Goal: Task Accomplishment & Management: Complete application form

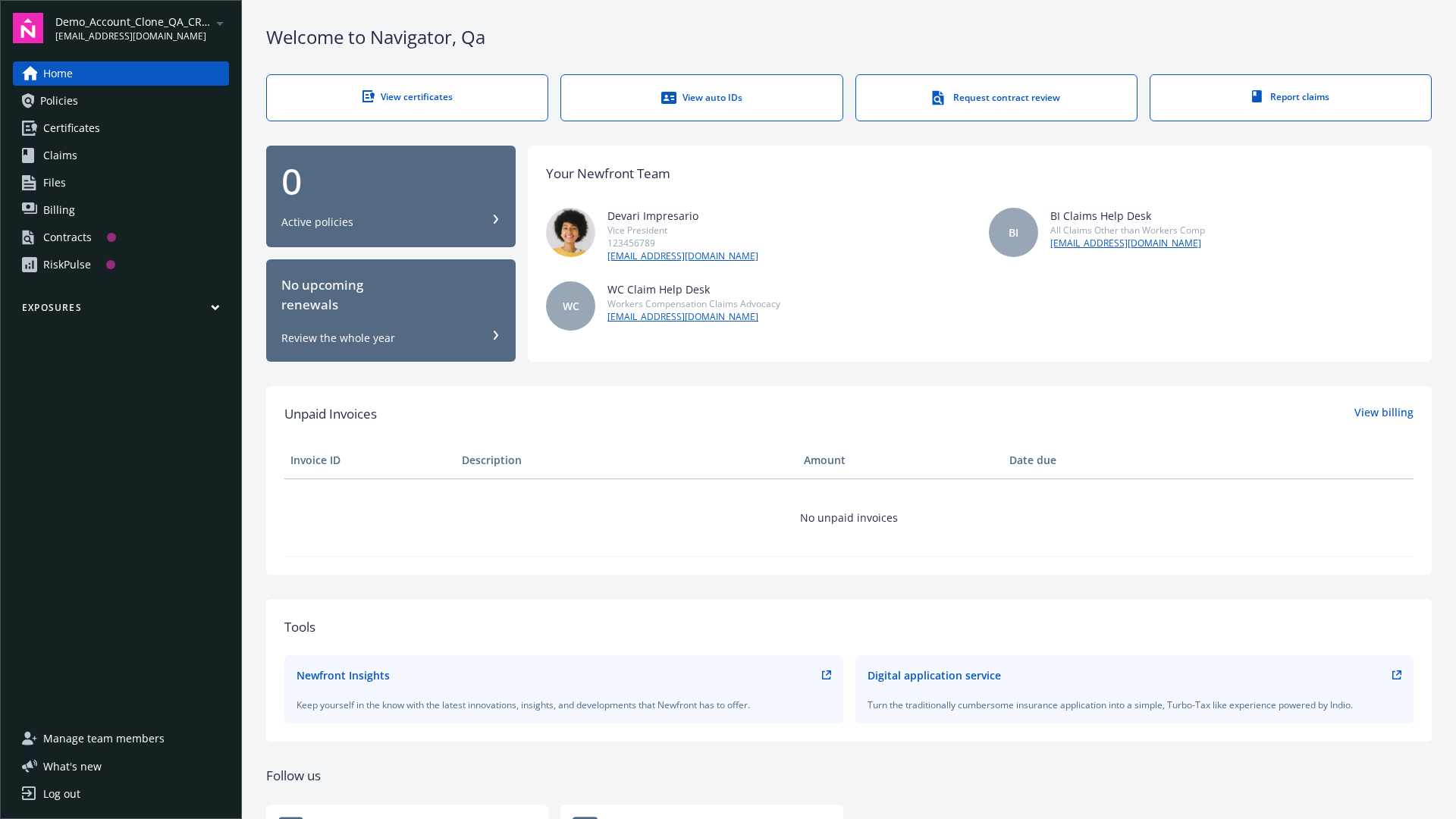
click at [142, 28] on span "Demo_Account_Clone_QA_CR_Tests_Prospect" at bounding box center [133, 21] width 156 height 16
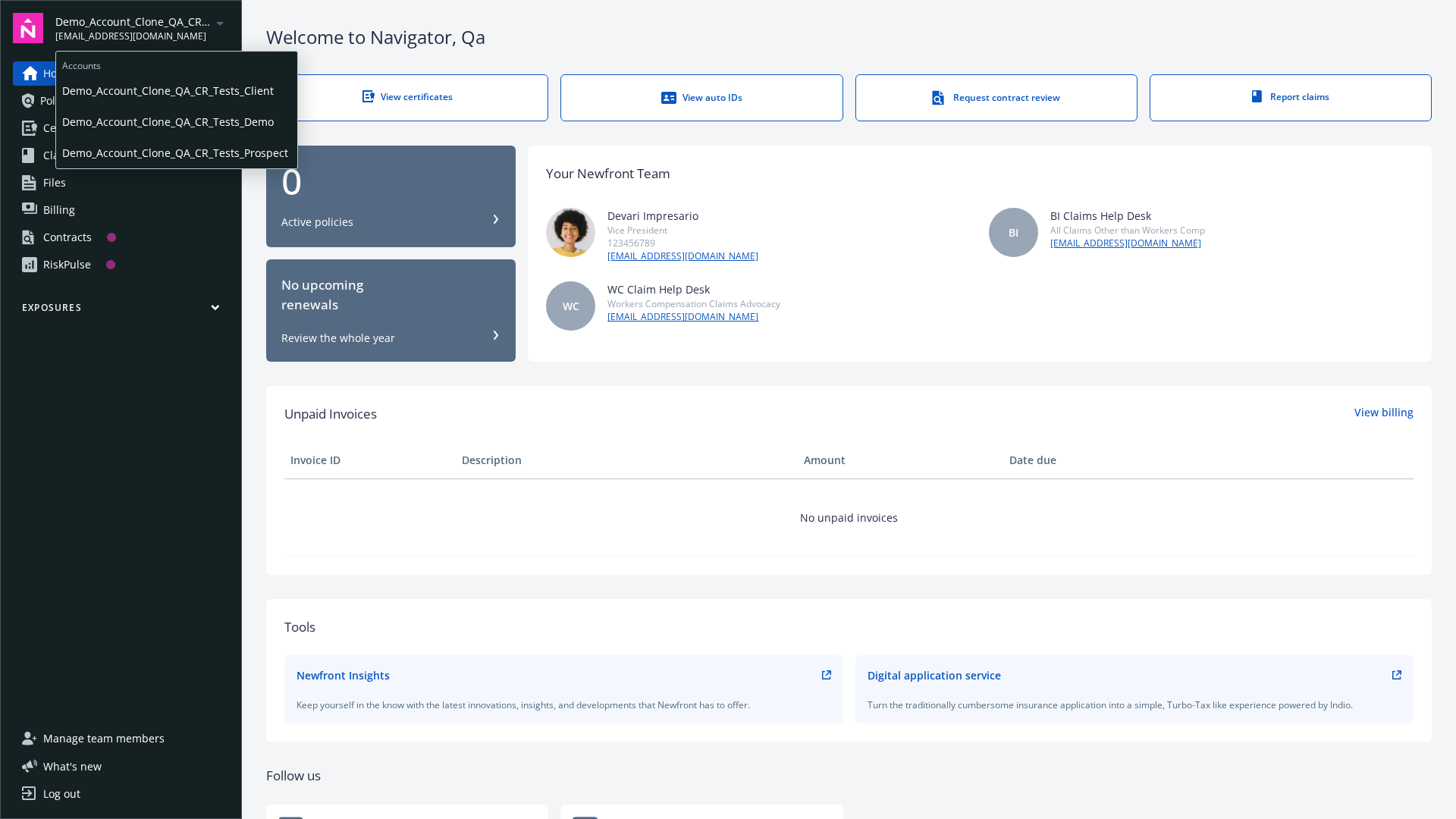
click at [175, 90] on span "Demo_Account_Clone_QA_CR_Tests_Client" at bounding box center [176, 90] width 229 height 31
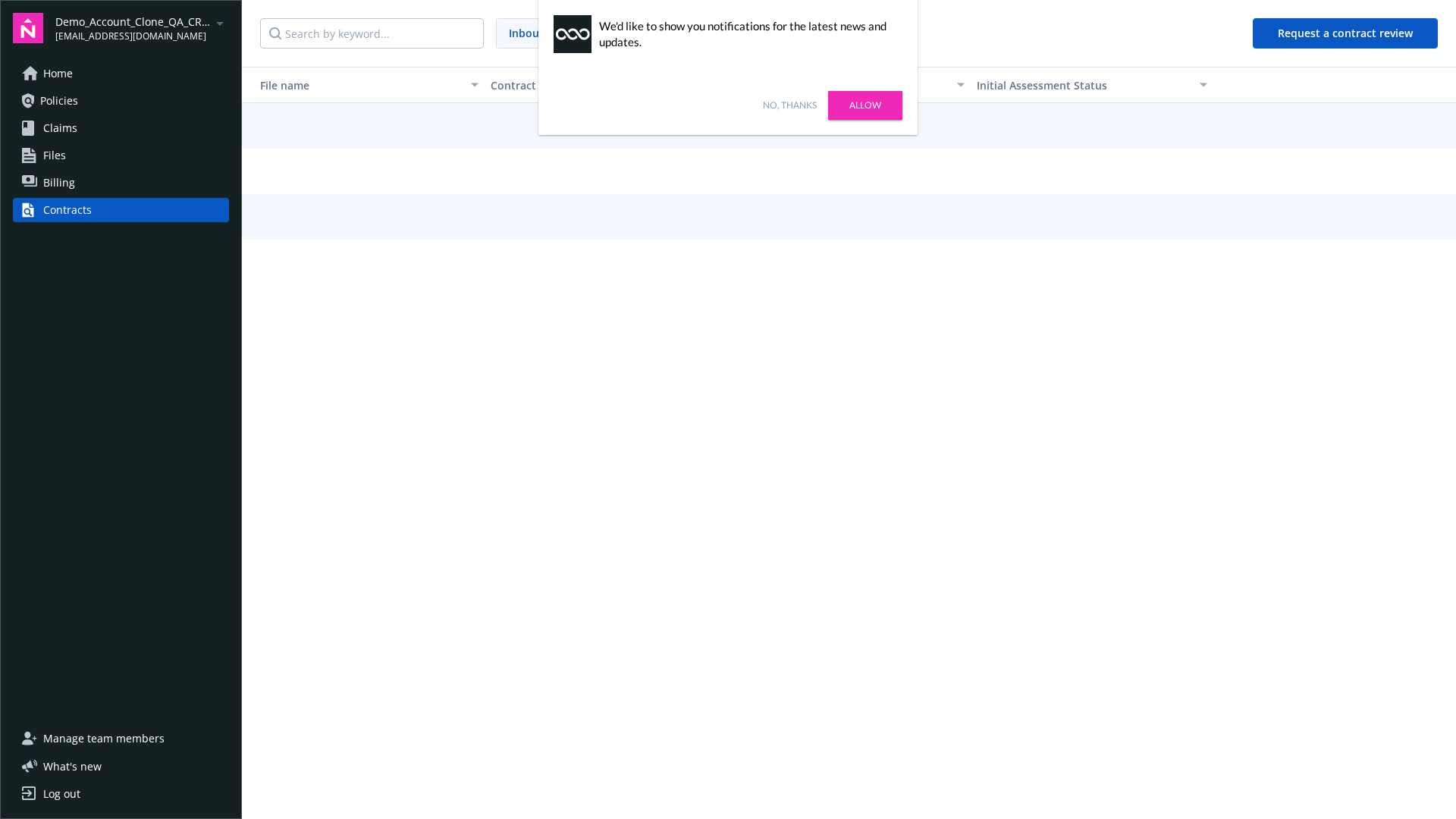
click at [789, 105] on link "No, thanks" at bounding box center [789, 105] width 53 height 13
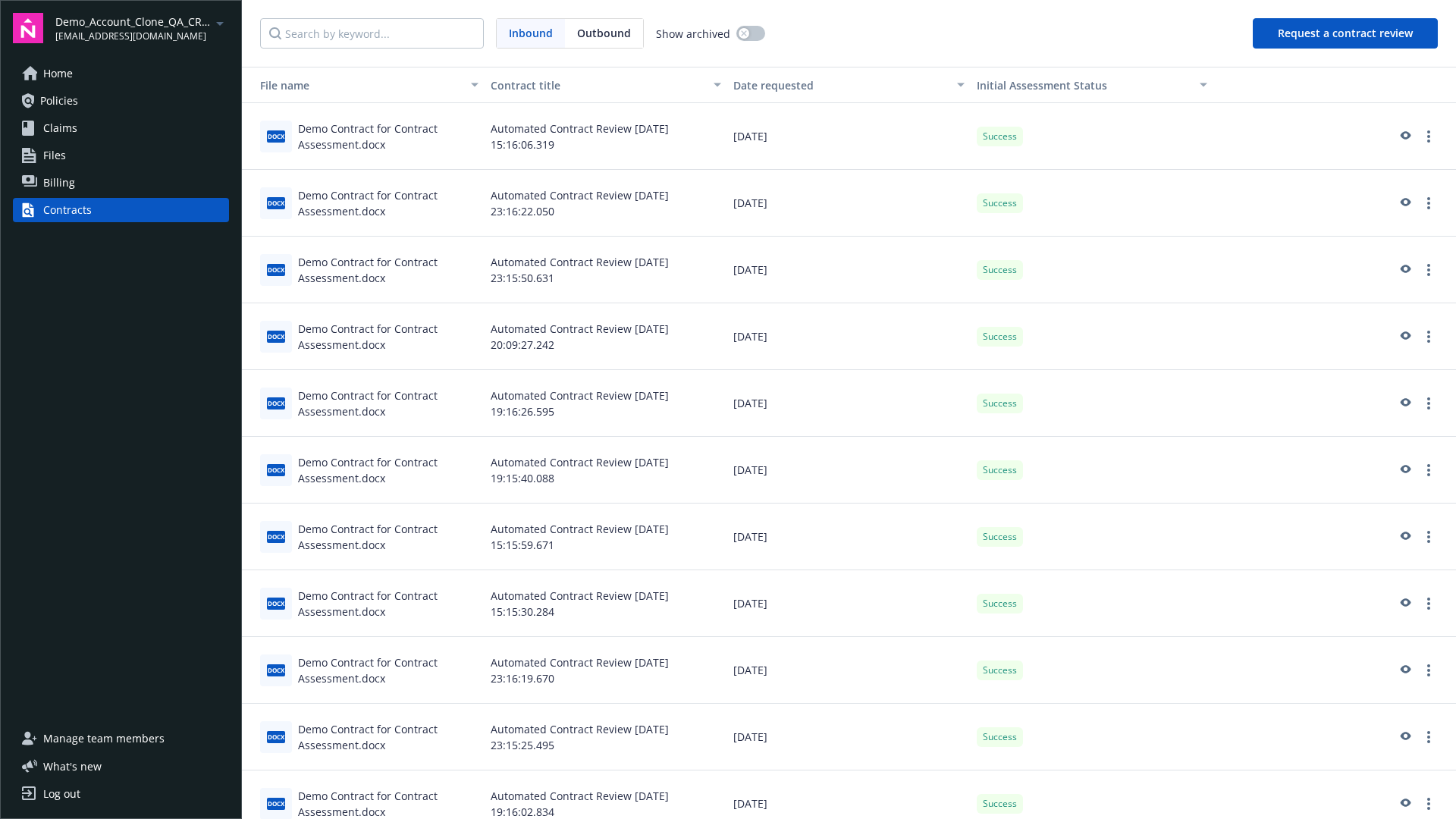
click at [1346, 33] on button "Request a contract review" at bounding box center [1345, 33] width 185 height 31
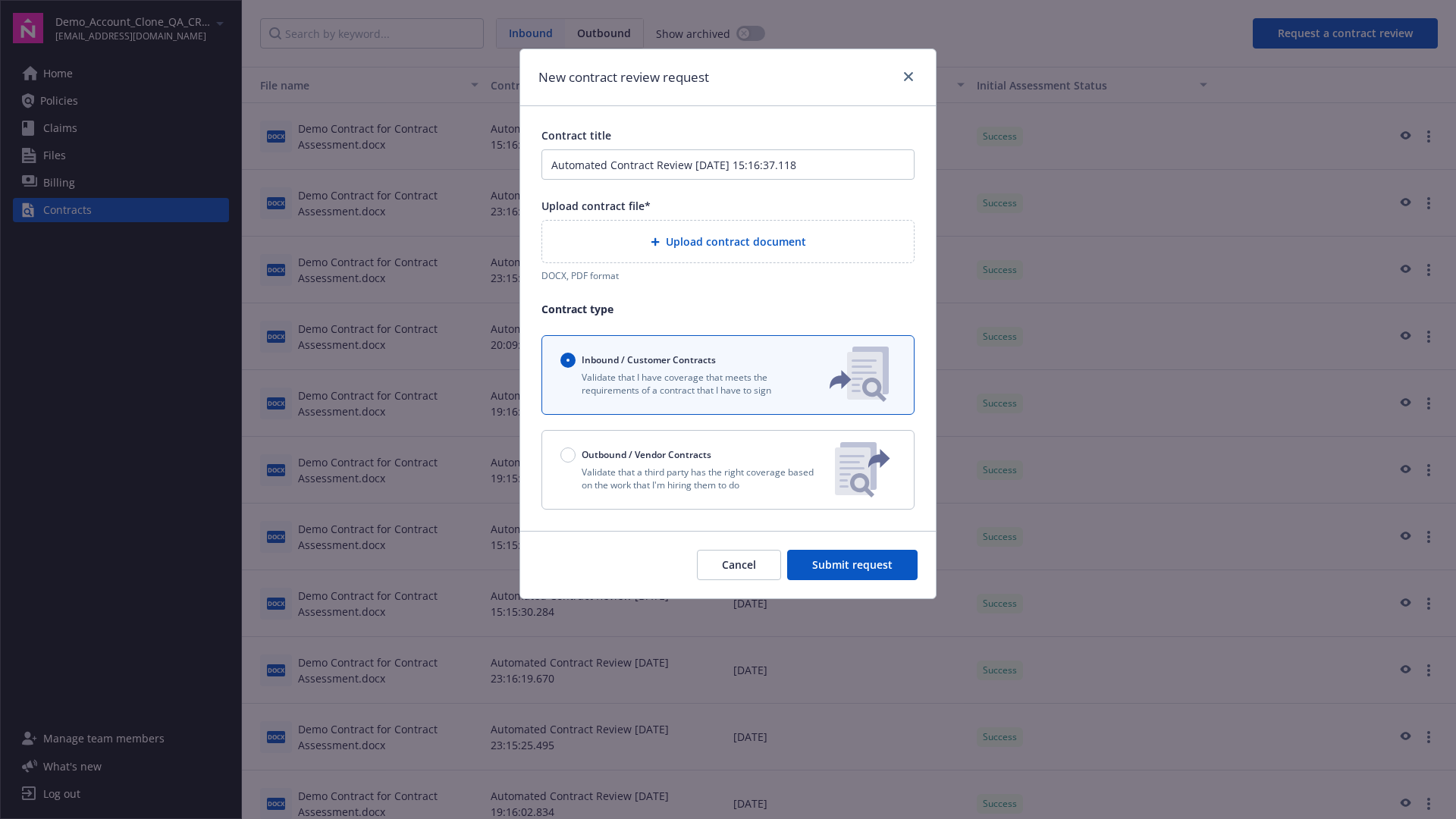
type input "Automated Contract Review 08-12-2025 15:16:37.118"
click at [728, 469] on p "Validate that a third party has the right coverage based on the work that I'm h…" at bounding box center [692, 478] width 263 height 26
radio input "false"
radio input "true"
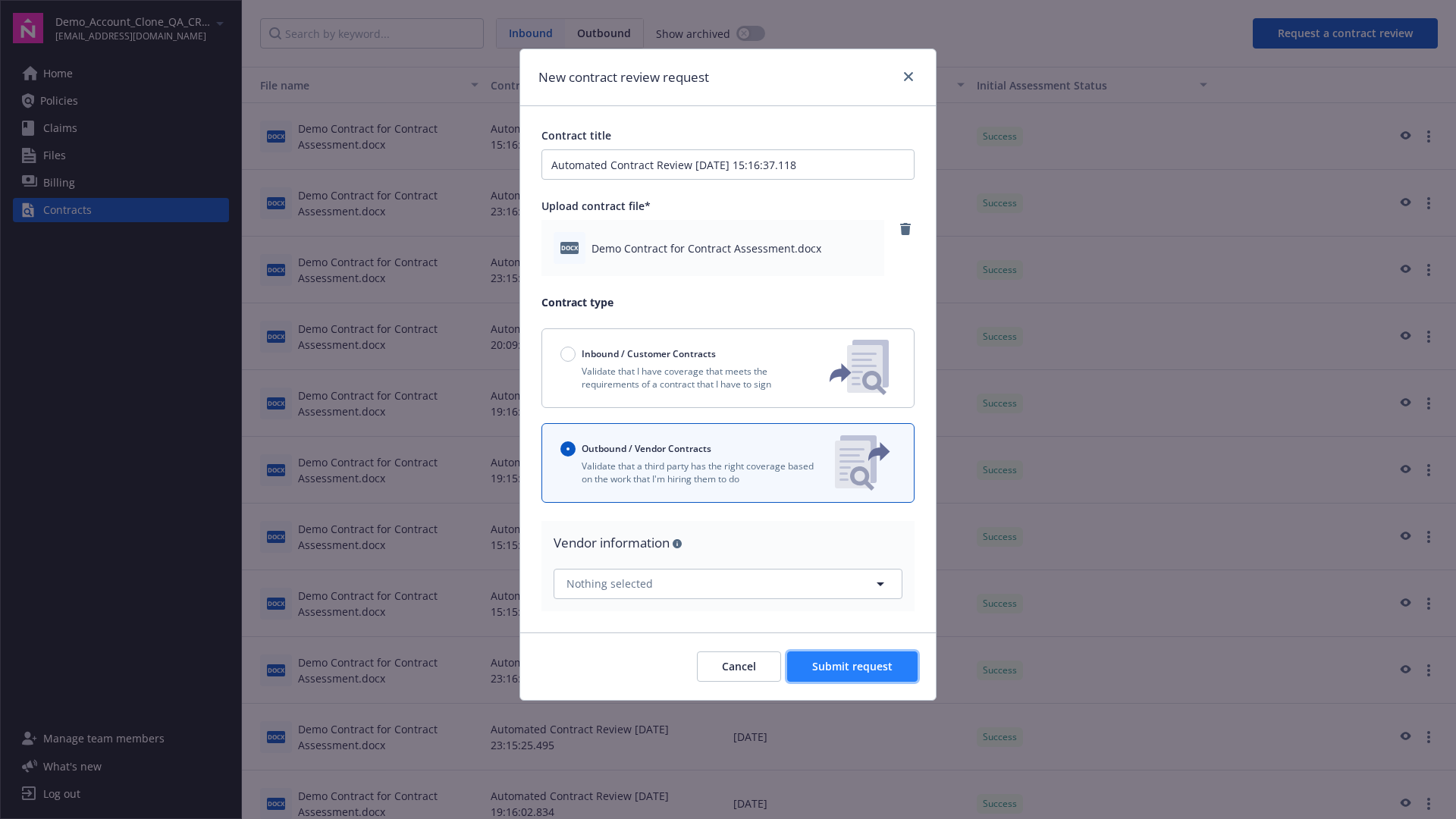
click at [853, 666] on span "Submit request" at bounding box center [852, 666] width 80 height 14
